Goal: Connect with others

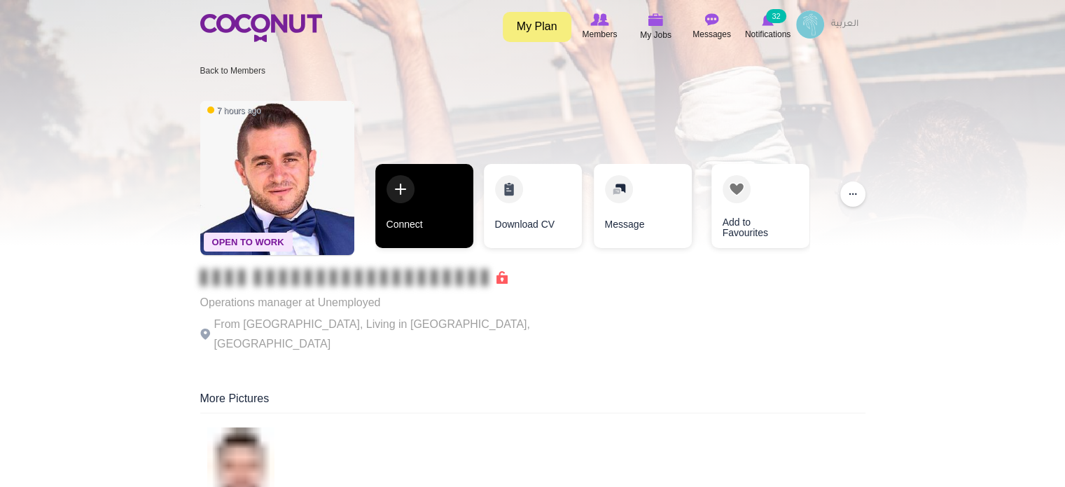
click at [434, 215] on link "Connect" at bounding box center [424, 206] width 98 height 84
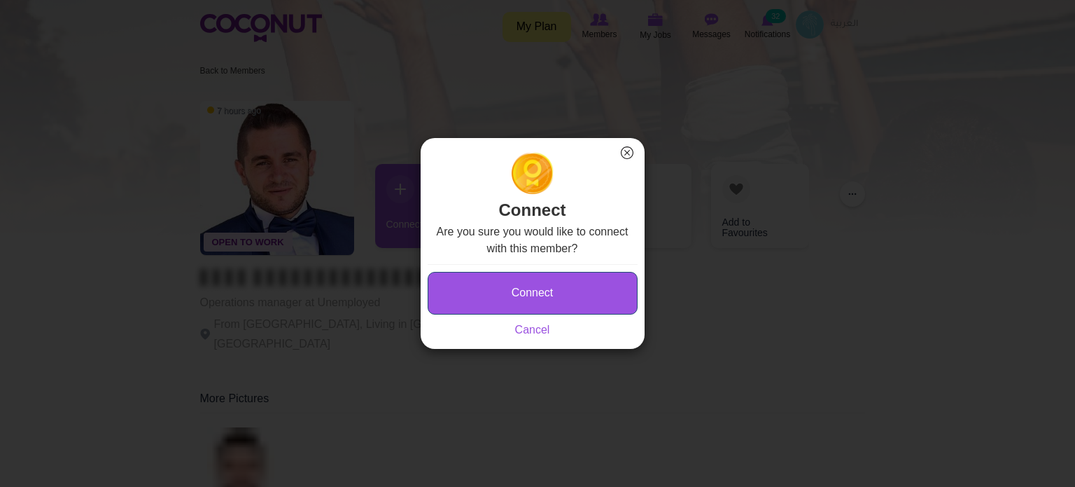
click at [482, 277] on button "Connect" at bounding box center [533, 293] width 210 height 43
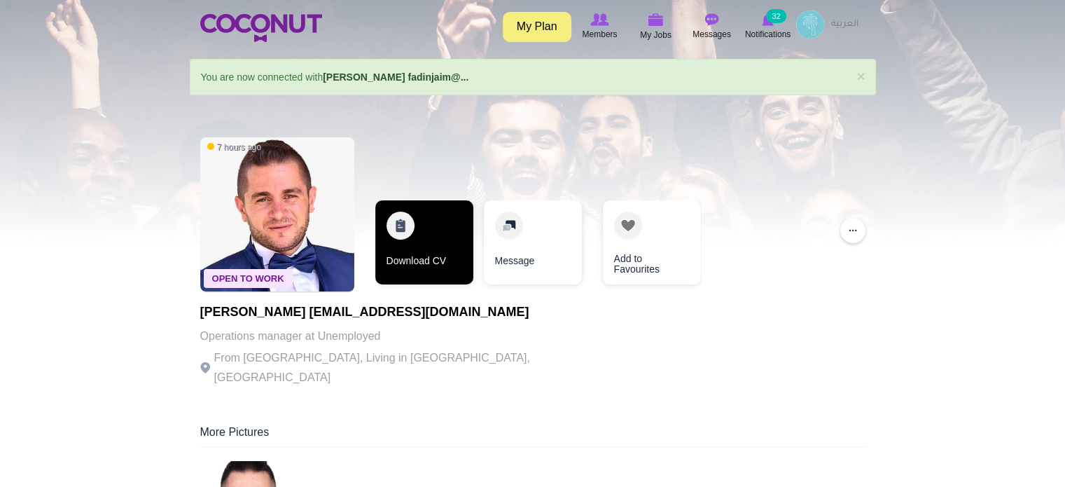
click at [409, 247] on link "Download CV" at bounding box center [424, 242] width 98 height 84
